Goal: Transaction & Acquisition: Purchase product/service

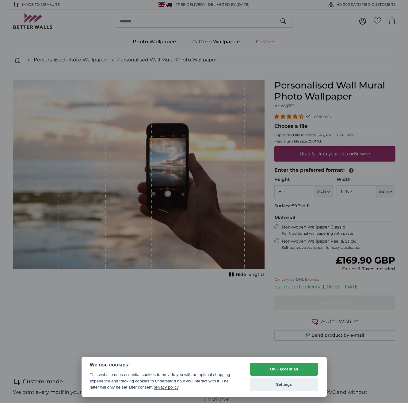
click at [327, 190] on div at bounding box center [204, 201] width 408 height 403
click at [273, 367] on button "OK - accept all" at bounding box center [284, 368] width 69 height 13
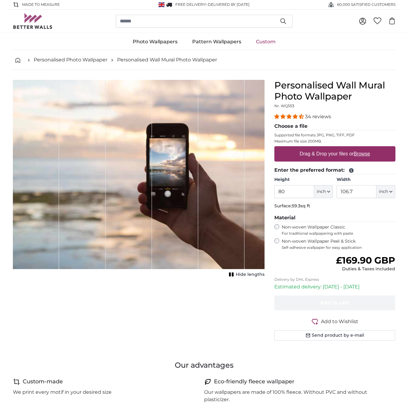
click at [326, 191] on span "inch" at bounding box center [321, 191] width 9 height 6
drag, startPoint x: 322, startPoint y: 210, endPoint x: 299, endPoint y: 196, distance: 26.1
click at [322, 210] on link "Centimeter (cm)" at bounding box center [324, 207] width 54 height 11
type input "203.2"
type input "271.1"
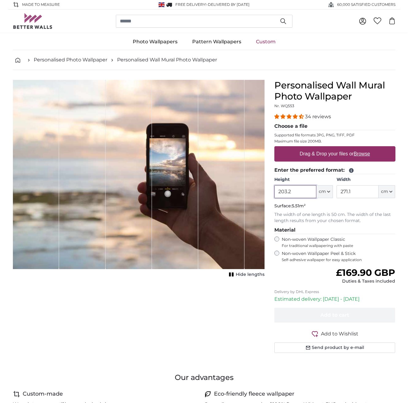
drag, startPoint x: 295, startPoint y: 191, endPoint x: 275, endPoint y: 191, distance: 19.6
click at [275, 191] on input "203.2" at bounding box center [296, 191] width 42 height 13
type input "220"
type input "180"
click at [305, 152] on label "Drag & Drop your files or Browse" at bounding box center [334, 154] width 75 height 12
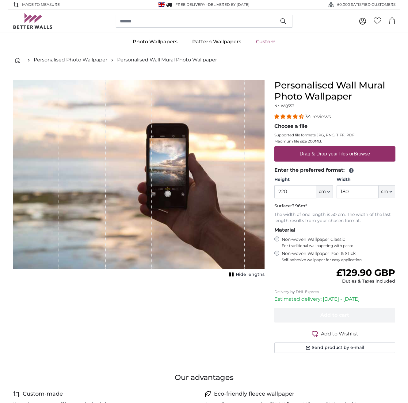
click at [305, 148] on input "Drag & Drop your files or Browse" at bounding box center [335, 147] width 121 height 2
type input "**********"
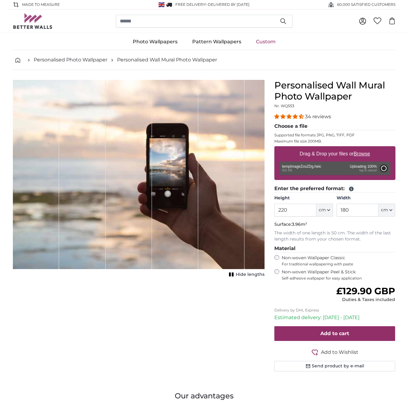
type input "200"
type input "92"
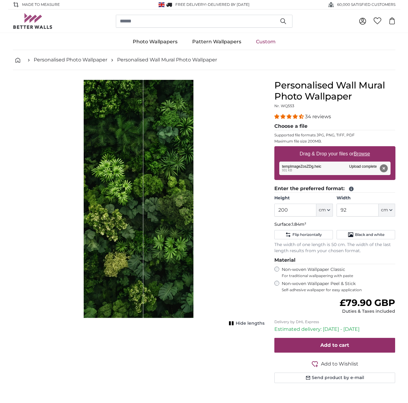
drag, startPoint x: 100, startPoint y: 194, endPoint x: 127, endPoint y: 194, distance: 27.0
click at [129, 194] on div "1 of 1" at bounding box center [114, 199] width 60 height 238
drag, startPoint x: 129, startPoint y: 197, endPoint x: 168, endPoint y: 203, distance: 39.4
click at [163, 203] on div "1 of 1" at bounding box center [139, 199] width 110 height 238
drag, startPoint x: 165, startPoint y: 203, endPoint x: 137, endPoint y: 202, distance: 28.0
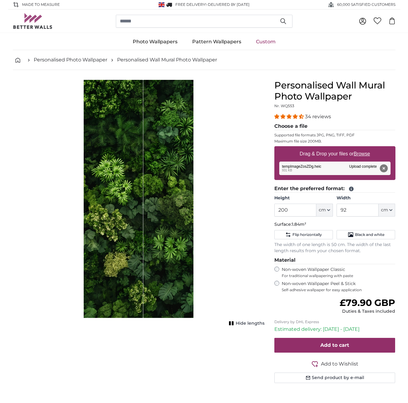
click at [139, 201] on div "1 of 1" at bounding box center [139, 199] width 110 height 238
click at [301, 169] on div "Remove Retry Remove Upload Cancel Retry Remove tempImageZosZDg.heic edit 931 KB…" at bounding box center [335, 168] width 111 height 14
click at [384, 168] on button "Remove" at bounding box center [384, 168] width 8 height 8
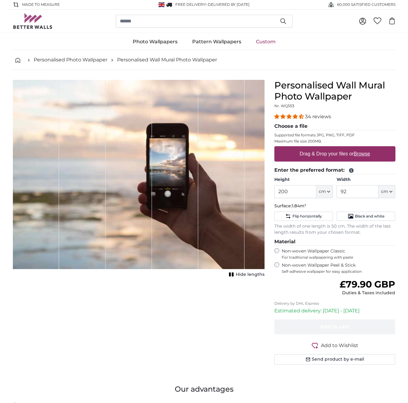
click at [362, 154] on u "Browse" at bounding box center [362, 153] width 16 height 5
click at [362, 148] on input "Drag & Drop your files or Browse" at bounding box center [335, 147] width 121 height 2
type input "**********"
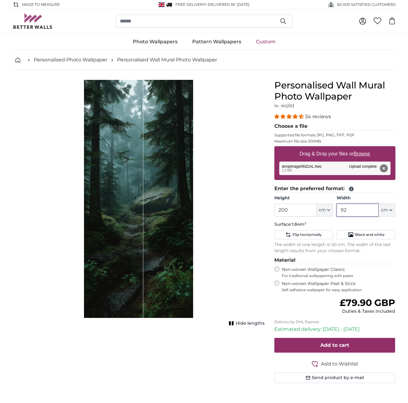
click at [358, 210] on input "92" at bounding box center [358, 209] width 42 height 13
drag, startPoint x: 356, startPoint y: 210, endPoint x: 339, endPoint y: 210, distance: 16.9
click at [339, 210] on input "92" at bounding box center [358, 209] width 42 height 13
type input "180"
